Goal: Browse casually

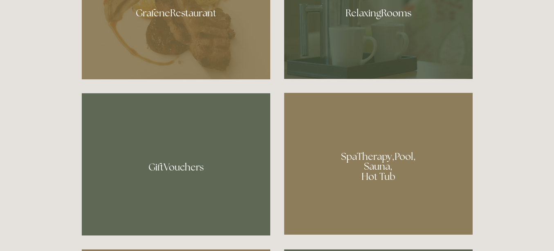
scroll to position [572, 0]
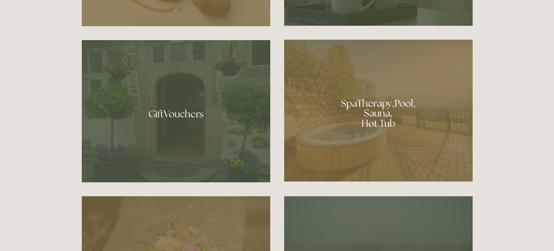
click at [365, 102] on div at bounding box center [378, 111] width 188 height 142
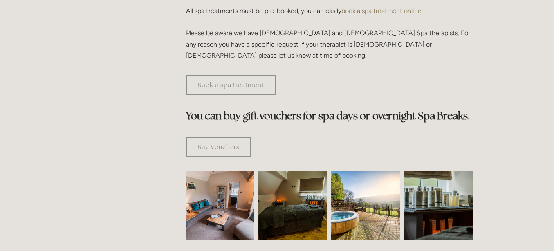
scroll to position [449, 0]
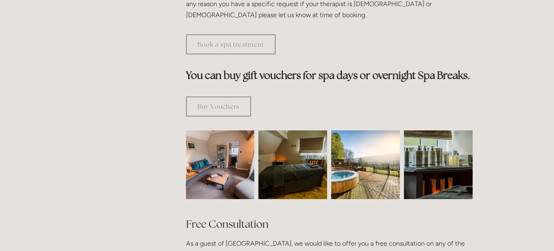
click at [236, 136] on img at bounding box center [220, 164] width 103 height 69
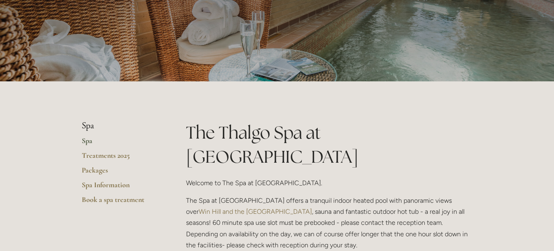
scroll to position [0, 0]
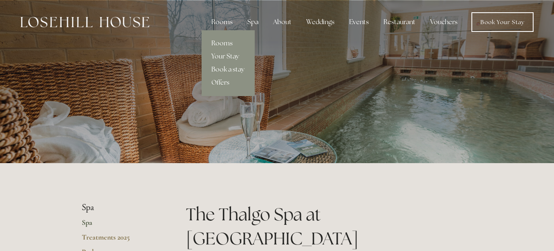
click at [219, 42] on link "Rooms" at bounding box center [228, 43] width 53 height 13
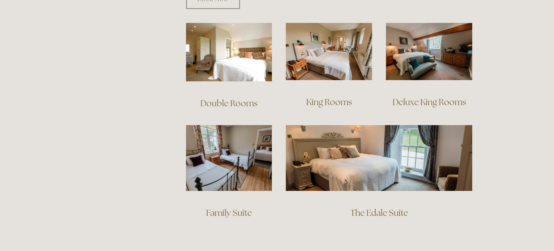
scroll to position [572, 0]
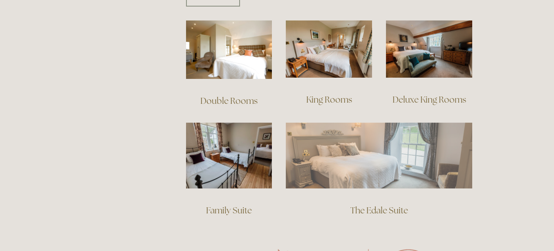
click at [355, 143] on img at bounding box center [379, 155] width 186 height 65
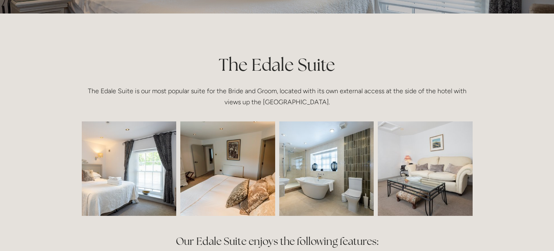
scroll to position [163, 0]
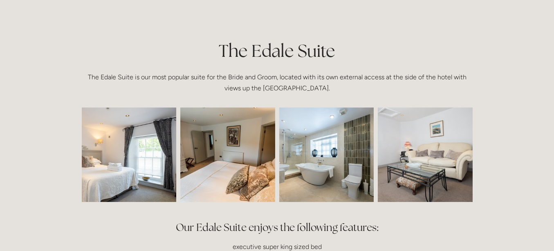
click at [211, 145] on img at bounding box center [228, 154] width 142 height 94
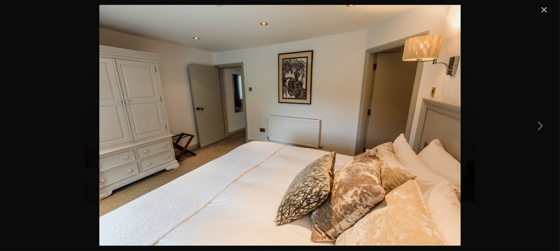
click at [543, 126] on link "Next Item" at bounding box center [540, 125] width 18 height 18
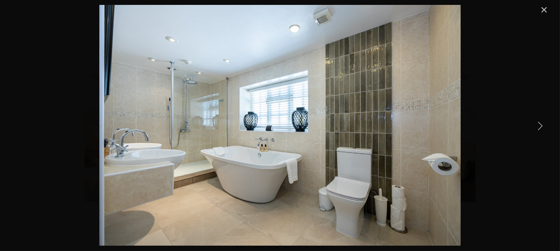
click at [543, 126] on link "Next Item" at bounding box center [540, 125] width 18 height 18
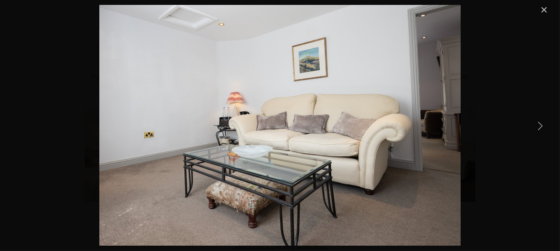
click at [543, 126] on link "Next Item" at bounding box center [540, 125] width 18 height 18
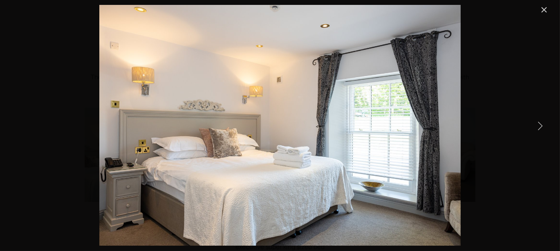
click at [543, 126] on link "Next Item" at bounding box center [540, 125] width 18 height 18
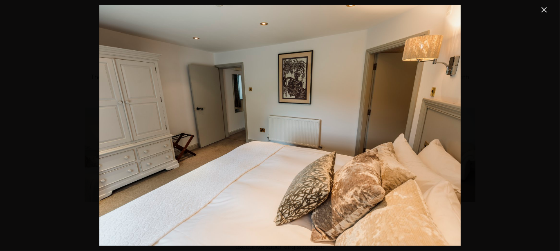
click at [543, 11] on link "Close" at bounding box center [544, 10] width 10 height 10
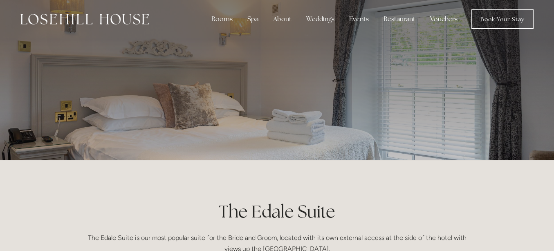
scroll to position [0, 0]
